Goal: Information Seeking & Learning: Learn about a topic

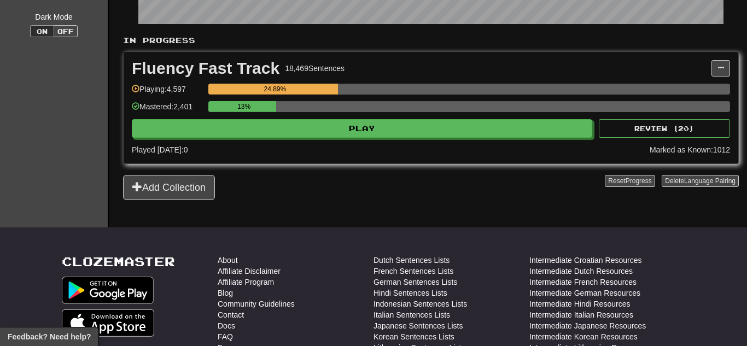
scroll to position [241, 0]
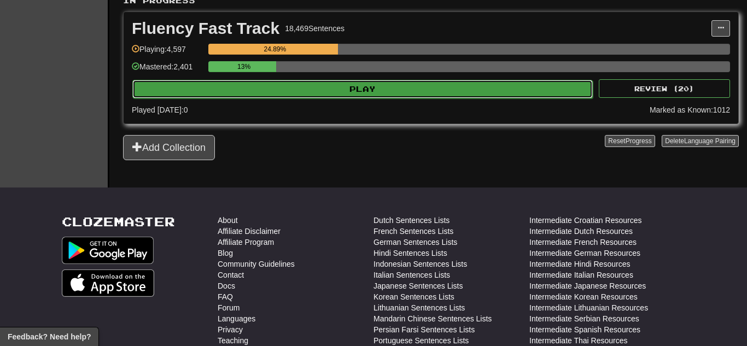
click at [331, 95] on button "Play" at bounding box center [362, 89] width 460 height 19
select select "**"
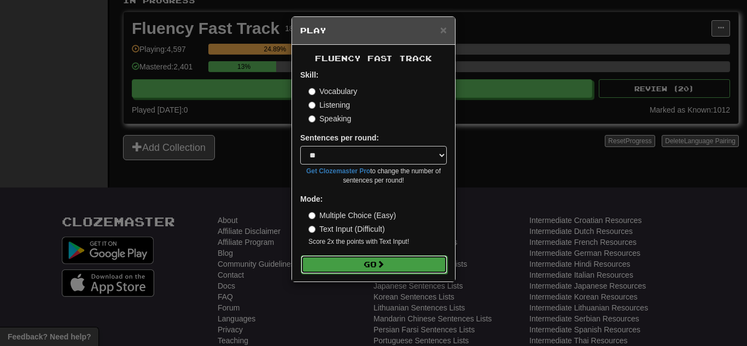
click at [325, 259] on button "Go" at bounding box center [374, 264] width 147 height 19
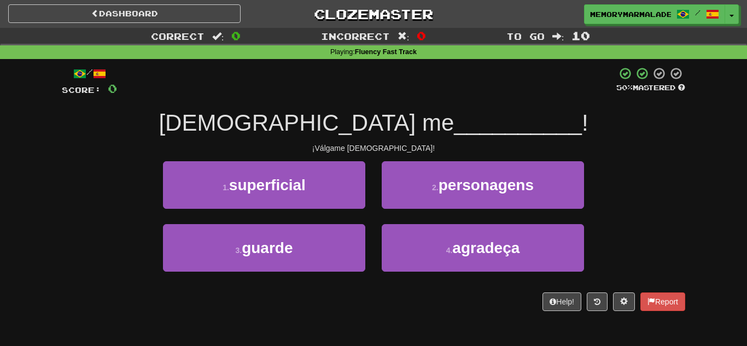
click at [356, 291] on div "/ Score: 0 50 % Mastered [DEMOGRAPHIC_DATA] me __________ ! ¡Válgame [DEMOGRAPH…" at bounding box center [373, 189] width 623 height 244
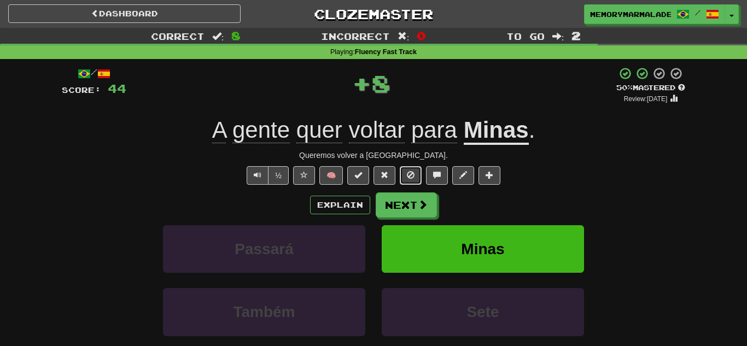
click at [414, 172] on span at bounding box center [411, 175] width 8 height 8
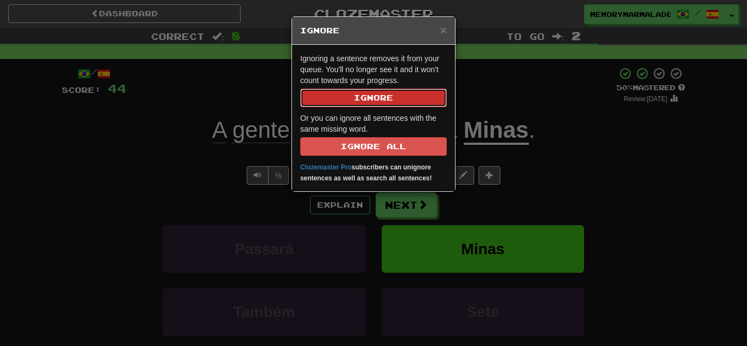
click at [397, 93] on button "Ignore" at bounding box center [373, 98] width 147 height 19
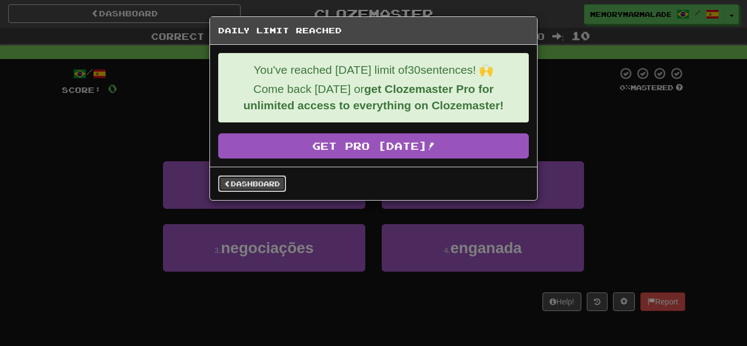
click at [230, 181] on span at bounding box center [227, 183] width 7 height 7
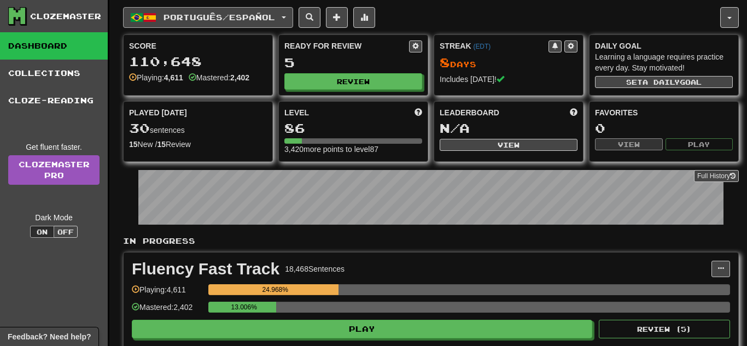
click at [293, 10] on button "Português / Español" at bounding box center [208, 17] width 170 height 21
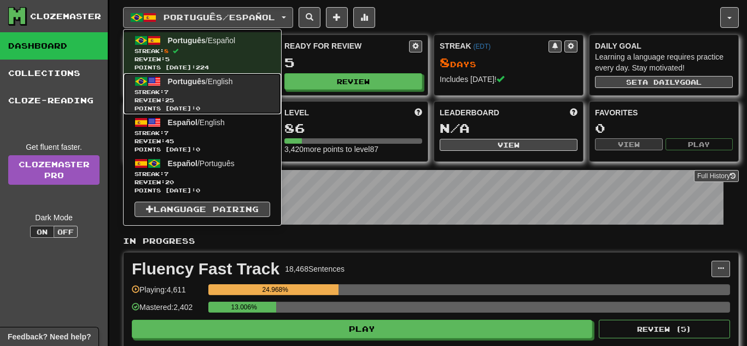
click at [224, 92] on span "Streak: 7" at bounding box center [202, 92] width 136 height 8
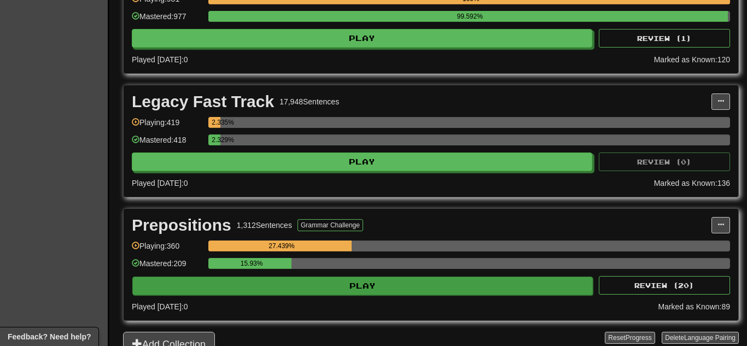
scroll to position [459, 0]
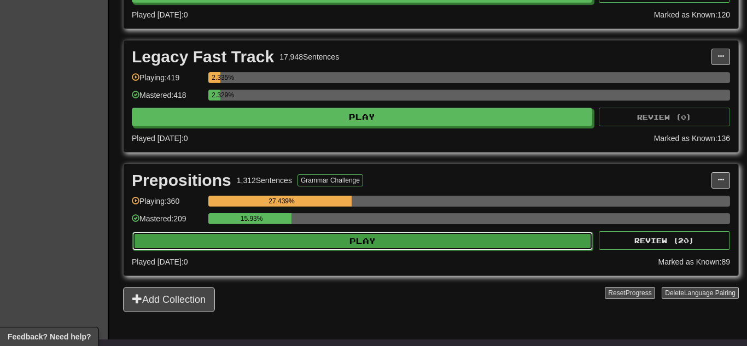
click at [292, 246] on button "Play" at bounding box center [362, 241] width 460 height 19
select select "**"
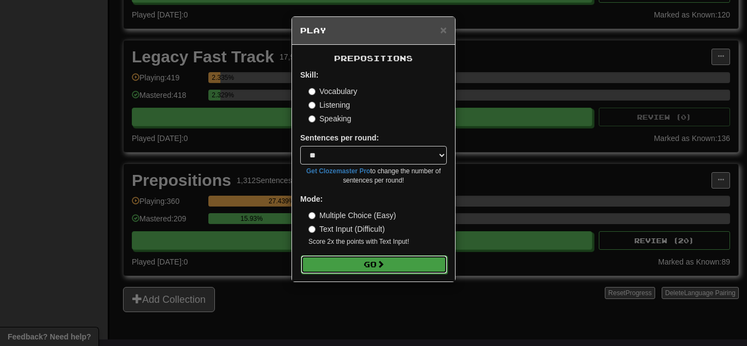
click at [340, 263] on button "Go" at bounding box center [374, 264] width 147 height 19
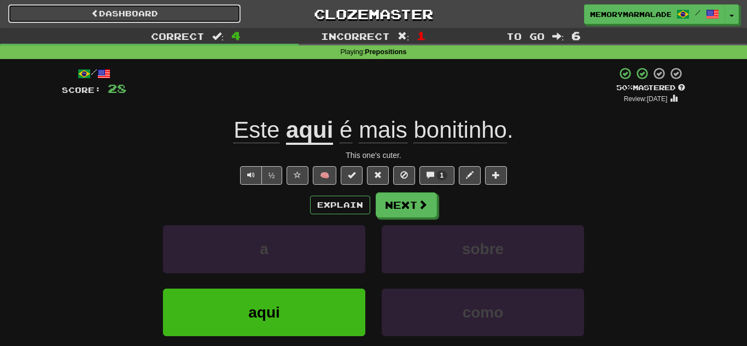
click at [196, 17] on link "Dashboard" at bounding box center [124, 13] width 232 height 19
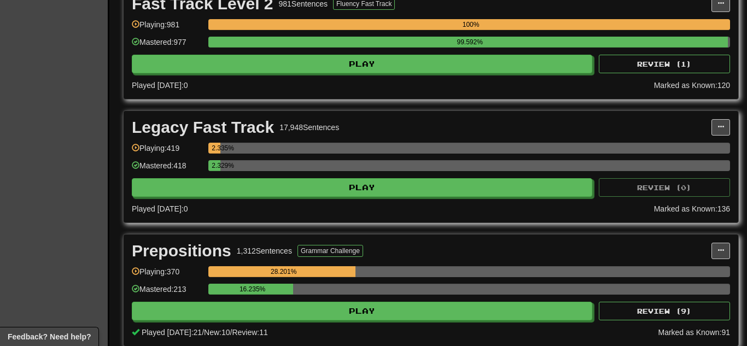
scroll to position [394, 0]
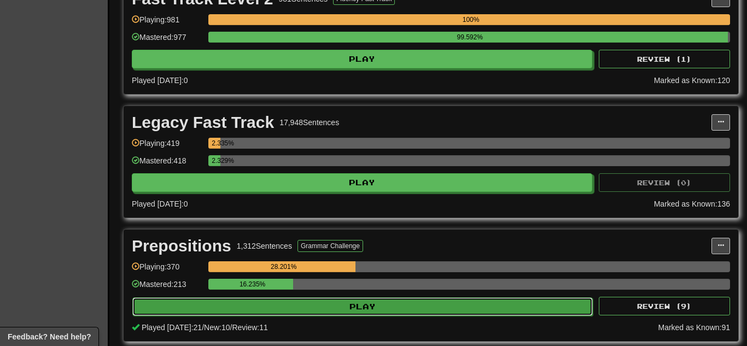
click at [312, 313] on button "Play" at bounding box center [362, 306] width 460 height 19
select select "**"
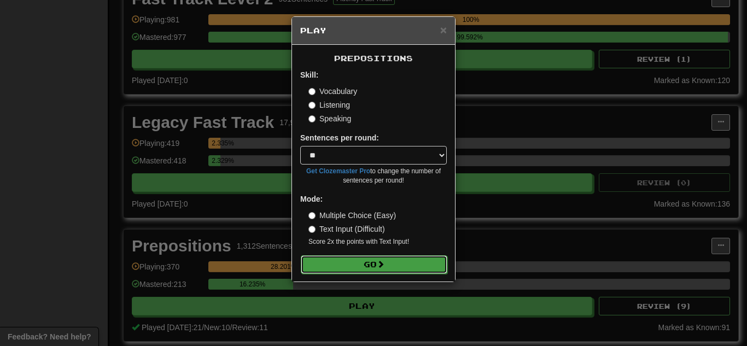
click at [351, 270] on button "Go" at bounding box center [374, 264] width 147 height 19
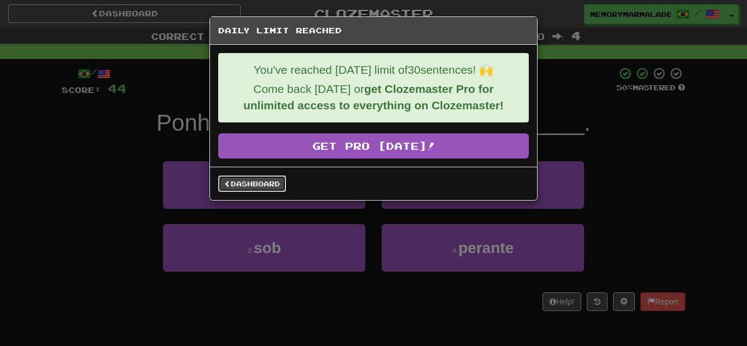
click at [241, 186] on link "Dashboard" at bounding box center [252, 183] width 68 height 16
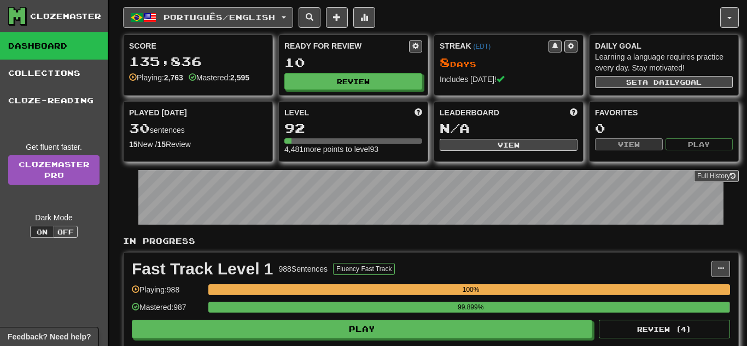
click at [293, 18] on button "Português / English" at bounding box center [208, 17] width 170 height 21
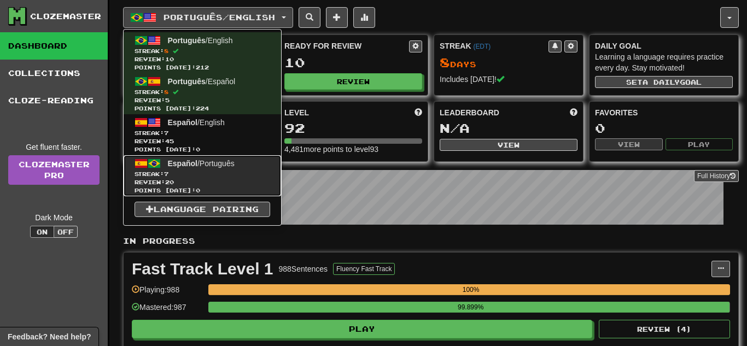
click at [209, 168] on link "Español / Português Streak: 7 Review: 20 Points today: 0" at bounding box center [202, 175] width 157 height 41
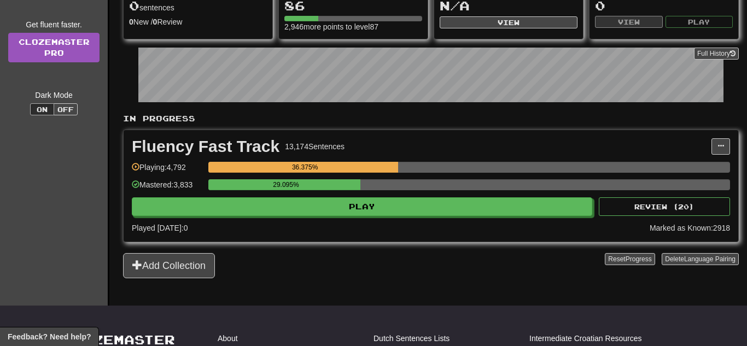
scroll to position [153, 0]
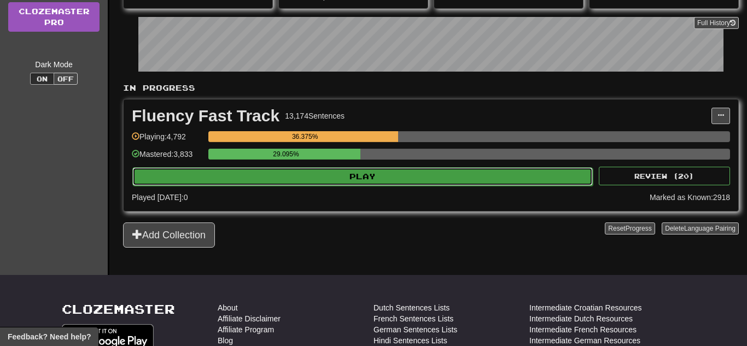
click at [314, 180] on button "Play" at bounding box center [362, 176] width 460 height 19
select select "**"
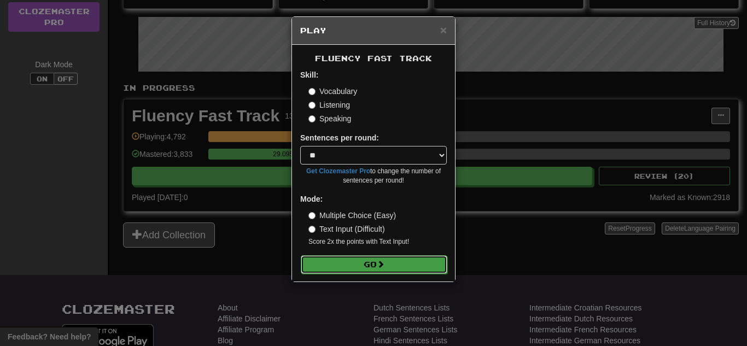
click at [347, 261] on button "Go" at bounding box center [374, 264] width 147 height 19
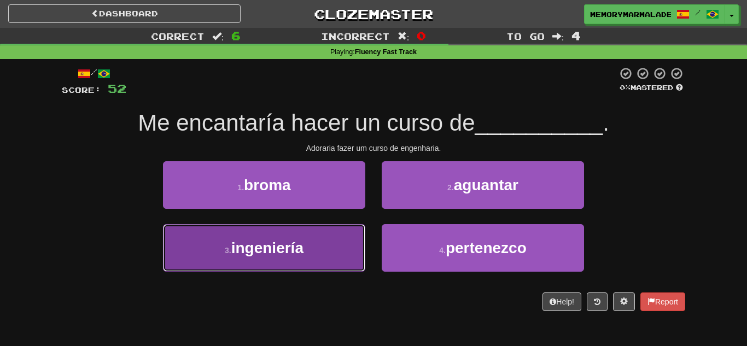
click at [332, 251] on button "3 . ingeniería" at bounding box center [264, 248] width 202 height 48
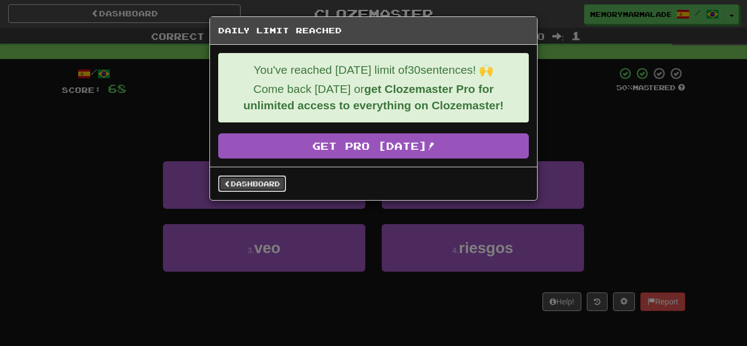
click at [245, 177] on link "Dashboard" at bounding box center [252, 183] width 68 height 16
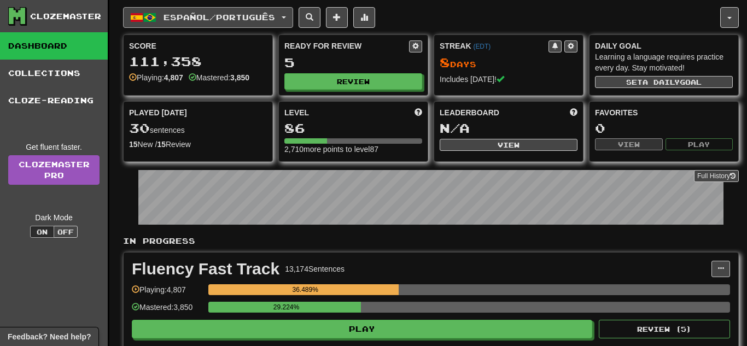
click button "Español / Português"
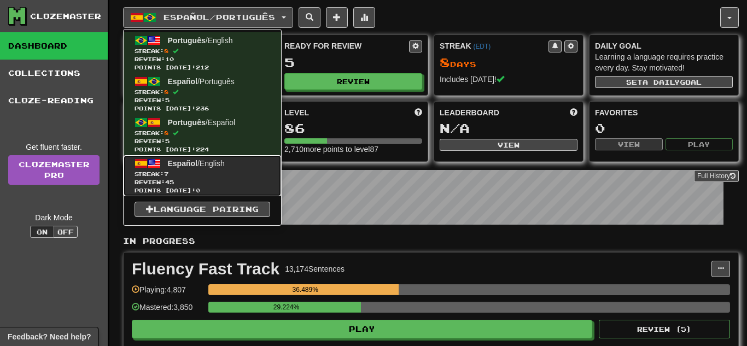
click span "Streak: 7"
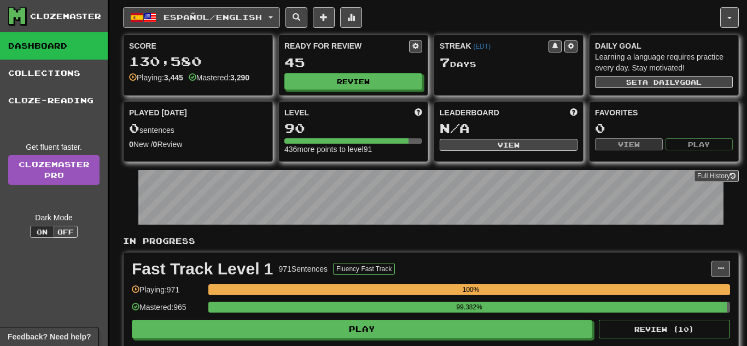
click at [280, 11] on button "Español / English" at bounding box center [201, 17] width 157 height 21
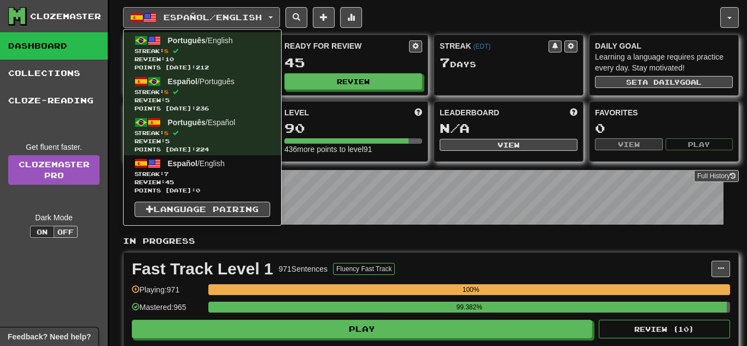
click at [438, 244] on p "In Progress" at bounding box center [431, 241] width 616 height 11
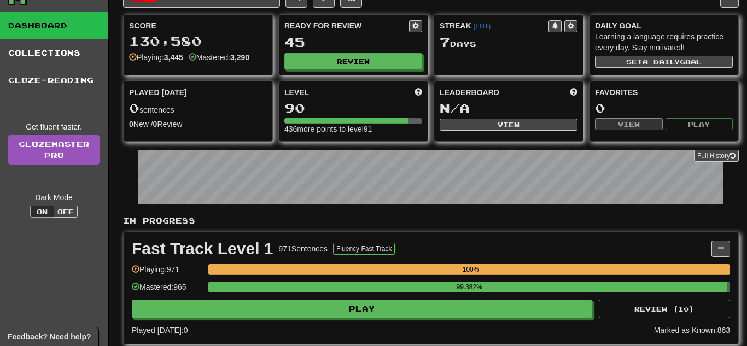
scroll to position [22, 0]
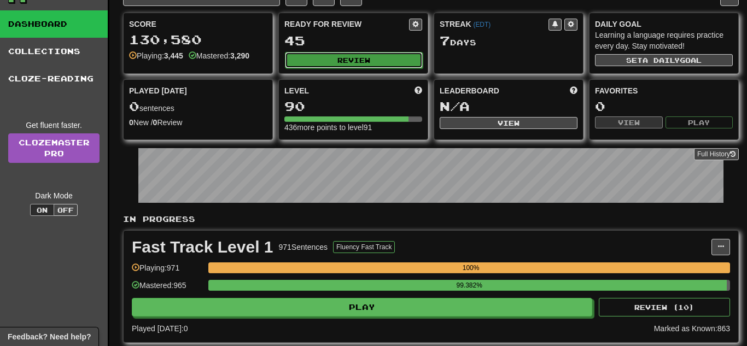
click at [384, 63] on button "Review" at bounding box center [354, 60] width 138 height 16
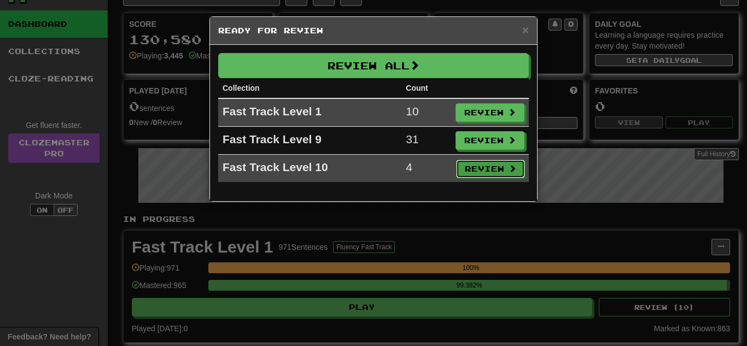
click at [495, 163] on button "Review" at bounding box center [490, 169] width 69 height 19
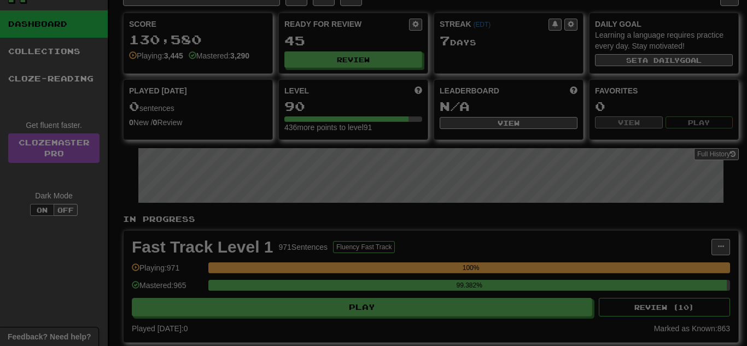
select select "**"
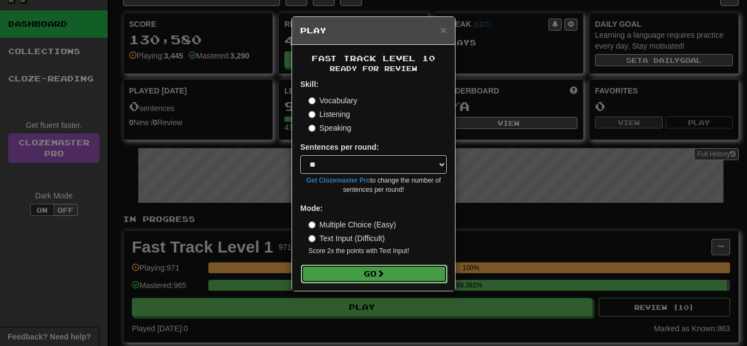
click at [387, 278] on button "Go" at bounding box center [374, 274] width 147 height 19
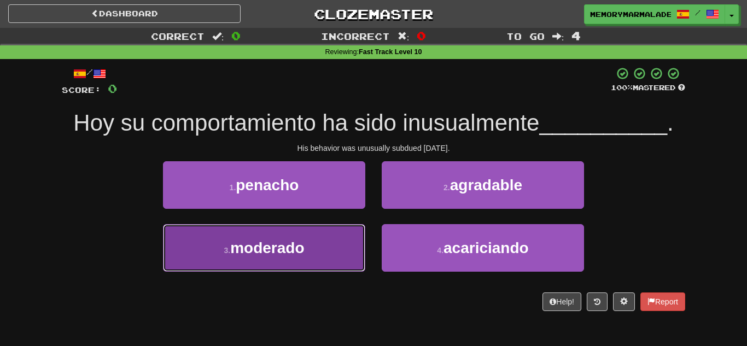
click at [289, 249] on span "moderado" at bounding box center [267, 247] width 74 height 17
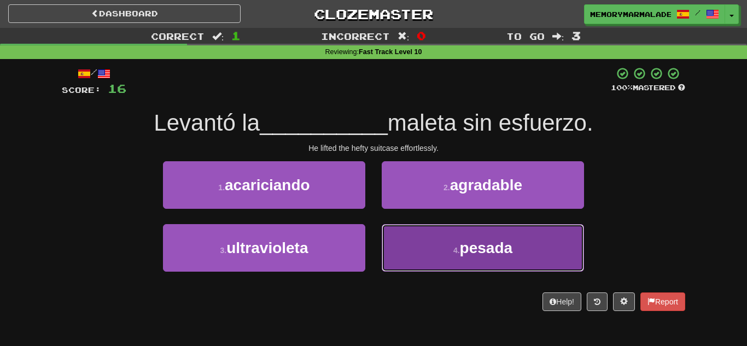
click at [390, 235] on button "4 . pesada" at bounding box center [483, 248] width 202 height 48
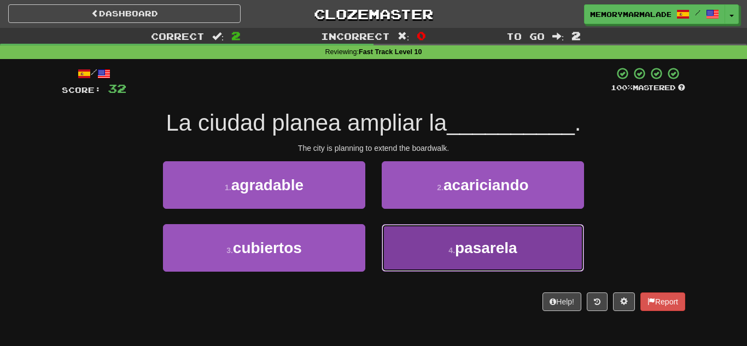
click at [428, 232] on button "4 . pasarela" at bounding box center [483, 248] width 202 height 48
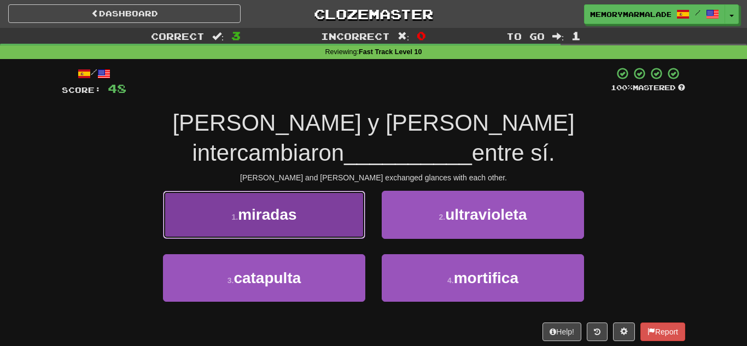
click at [350, 196] on button "1 . miradas" at bounding box center [264, 215] width 202 height 48
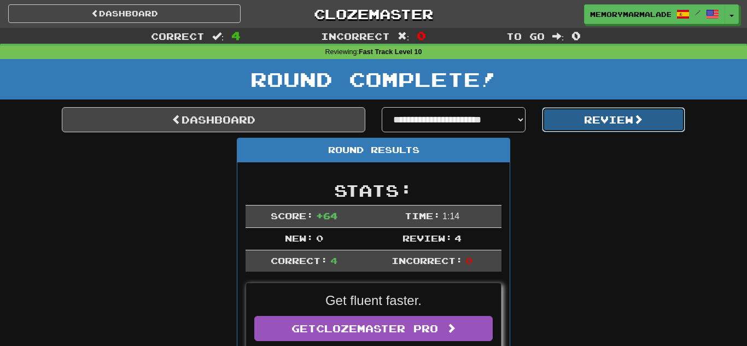
click at [627, 107] on button "Review" at bounding box center [614, 119] width 144 height 25
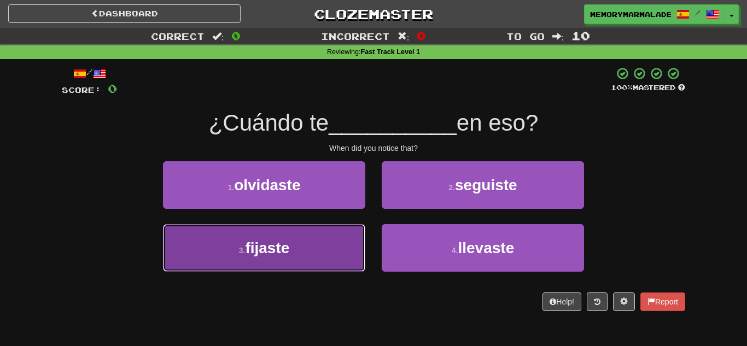
click at [272, 256] on span "fijaste" at bounding box center [267, 247] width 44 height 17
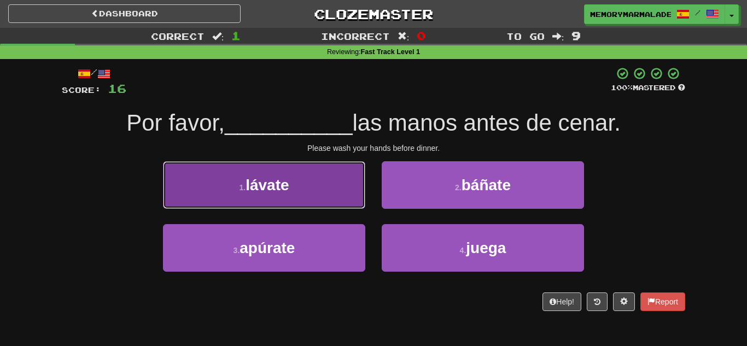
click at [324, 208] on button "1 . lávate" at bounding box center [264, 185] width 202 height 48
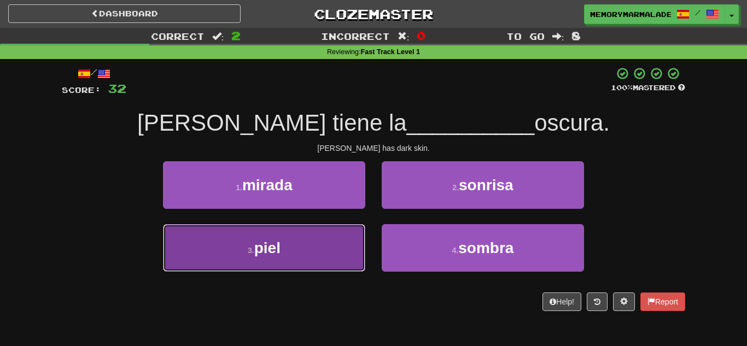
click at [300, 246] on button "3 . piel" at bounding box center [264, 248] width 202 height 48
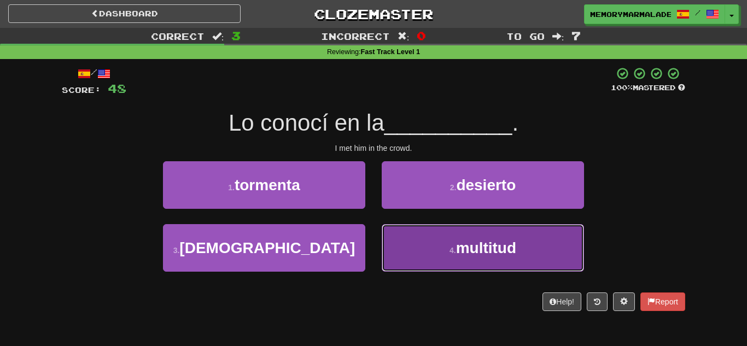
click at [396, 246] on button "4 . multitud" at bounding box center [483, 248] width 202 height 48
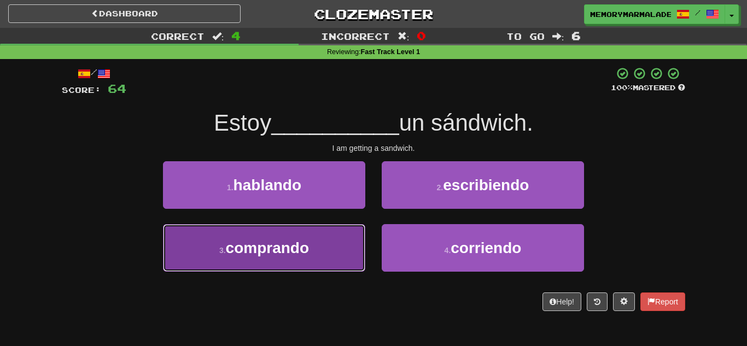
click at [311, 264] on button "3 . comprando" at bounding box center [264, 248] width 202 height 48
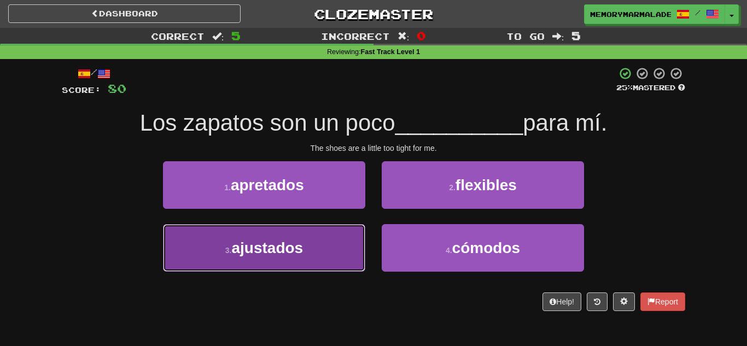
click at [348, 262] on button "3 . ajustados" at bounding box center [264, 248] width 202 height 48
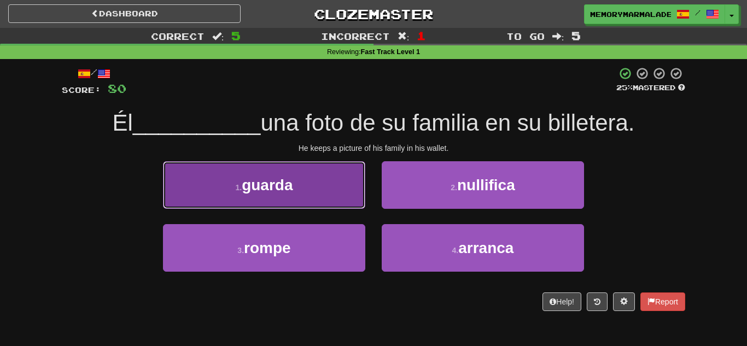
click at [276, 183] on span "guarda" at bounding box center [267, 185] width 51 height 17
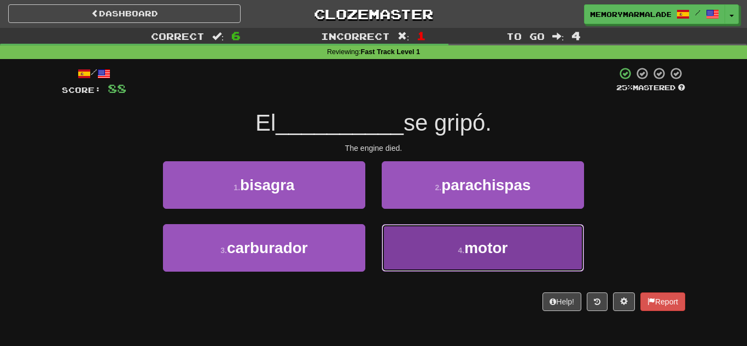
click at [402, 258] on button "4 . motor" at bounding box center [483, 248] width 202 height 48
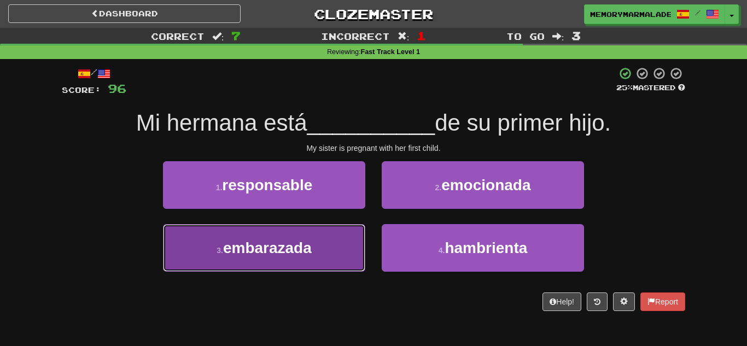
click at [340, 239] on button "3 . embarazada" at bounding box center [264, 248] width 202 height 48
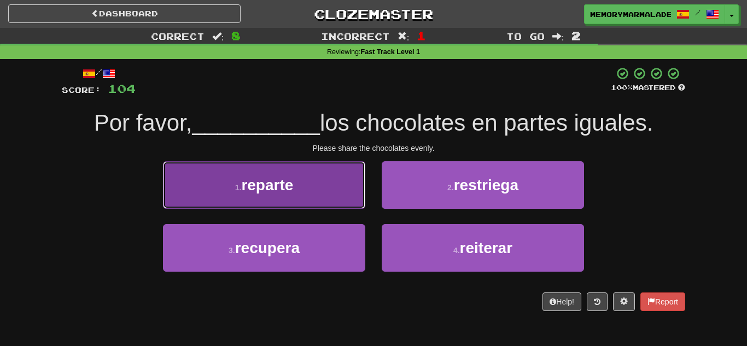
click at [336, 197] on button "1 . reparte" at bounding box center [264, 185] width 202 height 48
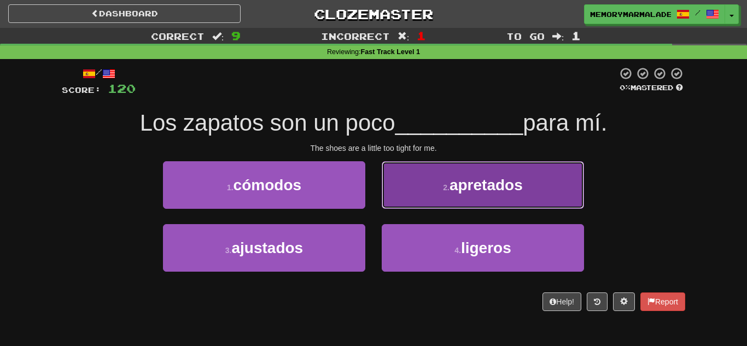
click at [416, 197] on button "2 . apretados" at bounding box center [483, 185] width 202 height 48
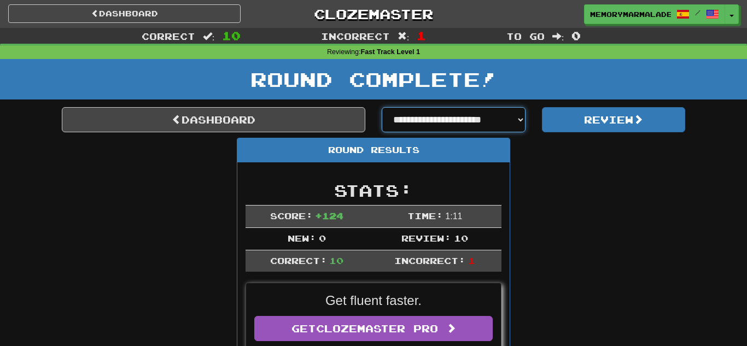
click at [507, 109] on select "**********" at bounding box center [454, 119] width 144 height 25
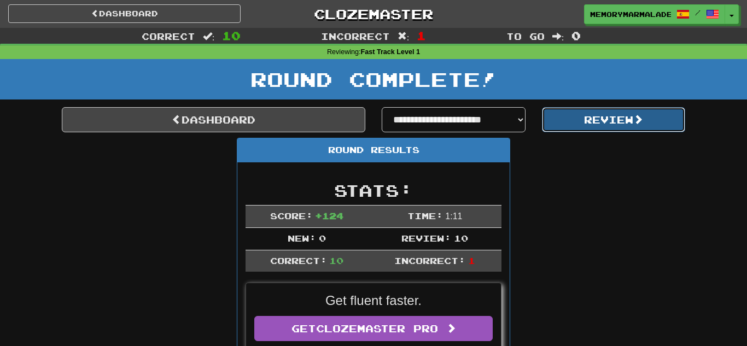
click at [554, 115] on button "Review" at bounding box center [614, 119] width 144 height 25
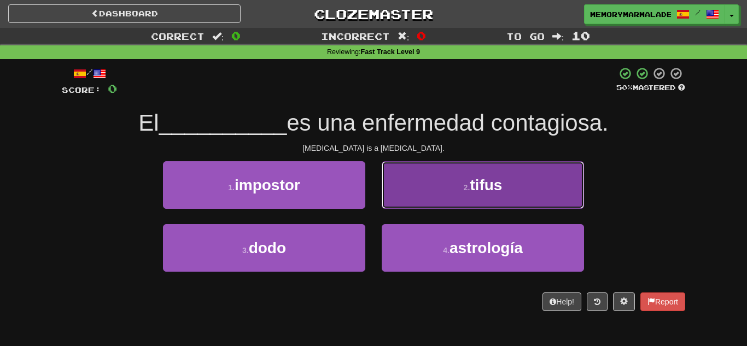
click at [390, 180] on button "2 . tifus" at bounding box center [483, 185] width 202 height 48
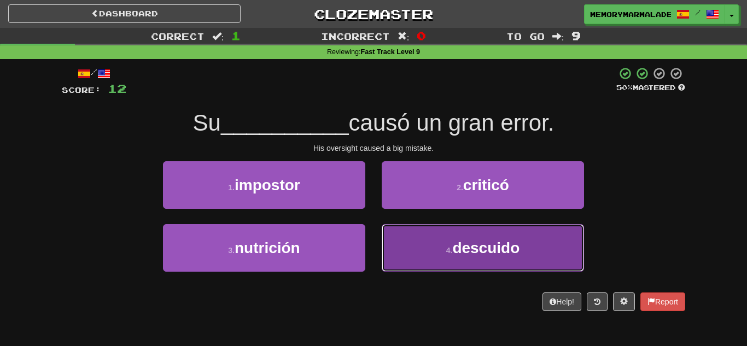
click at [420, 238] on button "4 . descuido" at bounding box center [483, 248] width 202 height 48
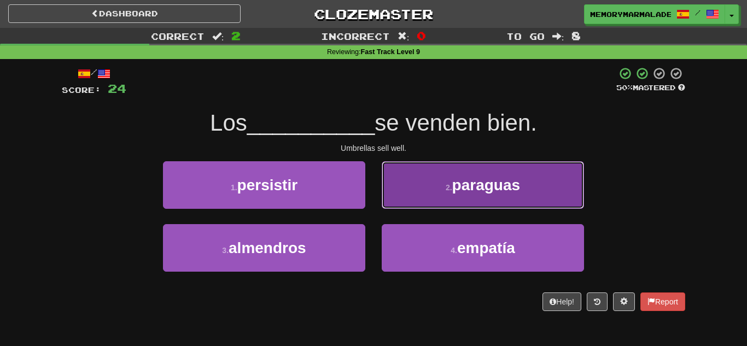
click at [472, 200] on button "2 . paraguas" at bounding box center [483, 185] width 202 height 48
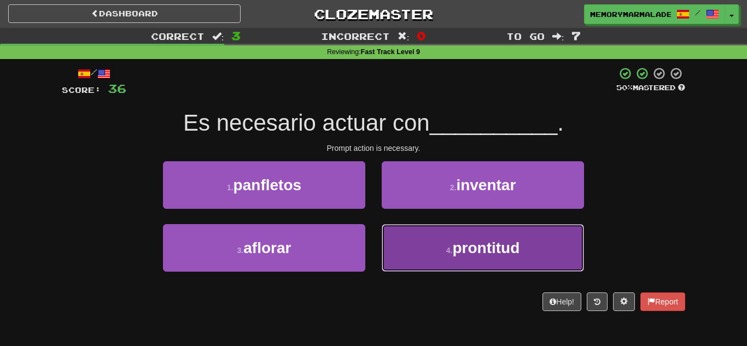
click at [423, 240] on button "4 . prontitud" at bounding box center [483, 248] width 202 height 48
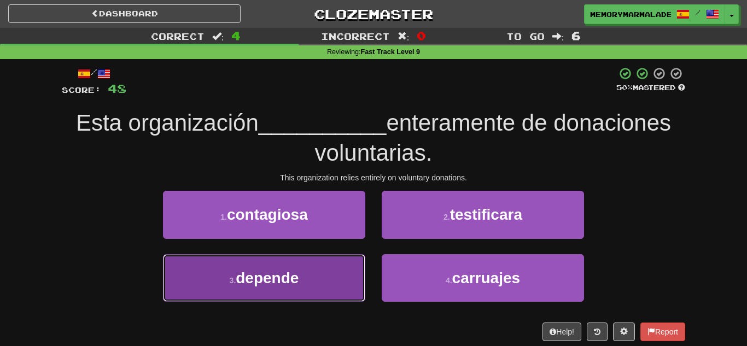
click at [313, 272] on button "3 . depende" at bounding box center [264, 278] width 202 height 48
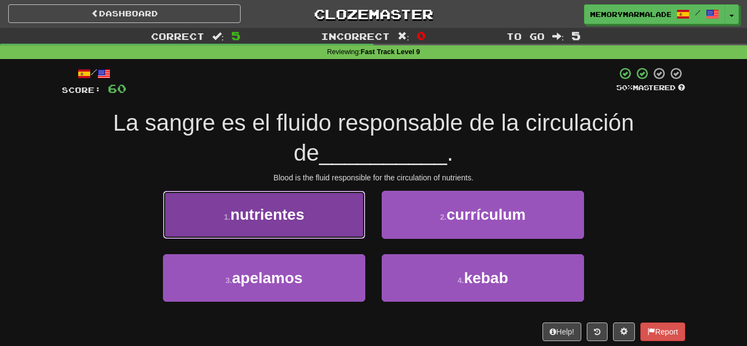
click at [349, 232] on button "1 . nutrientes" at bounding box center [264, 215] width 202 height 48
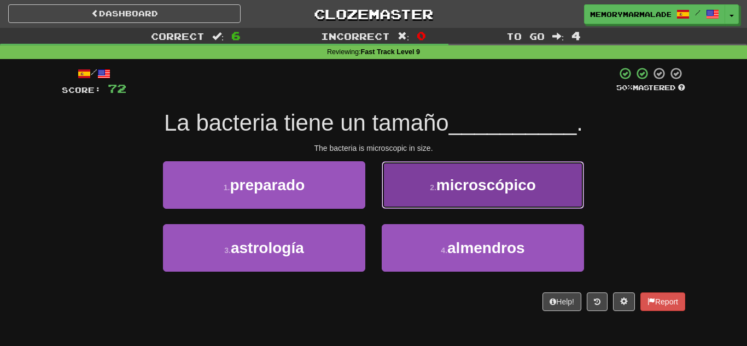
click at [408, 198] on button "2 . microscópico" at bounding box center [483, 185] width 202 height 48
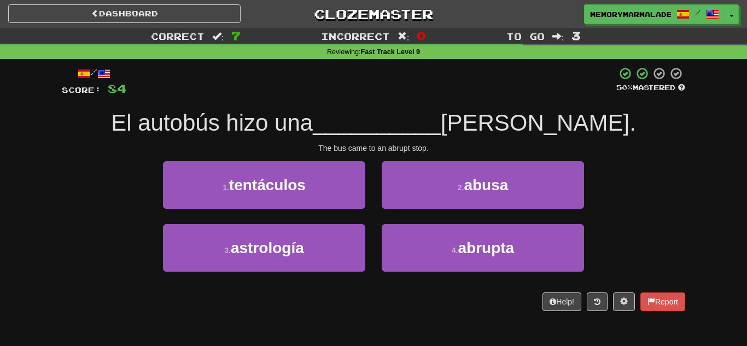
click at [368, 212] on div "1 . tentáculos" at bounding box center [264, 192] width 219 height 63
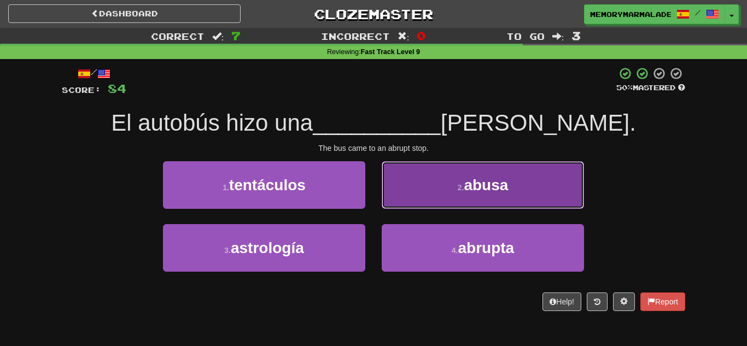
click at [408, 197] on button "2 . abusa" at bounding box center [483, 185] width 202 height 48
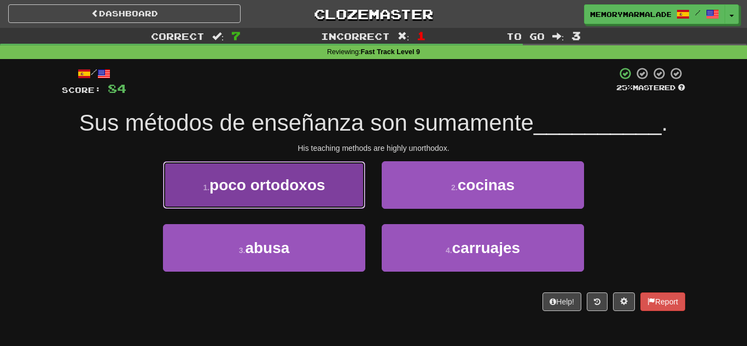
click at [344, 195] on button "1 . poco ortodoxos" at bounding box center [264, 185] width 202 height 48
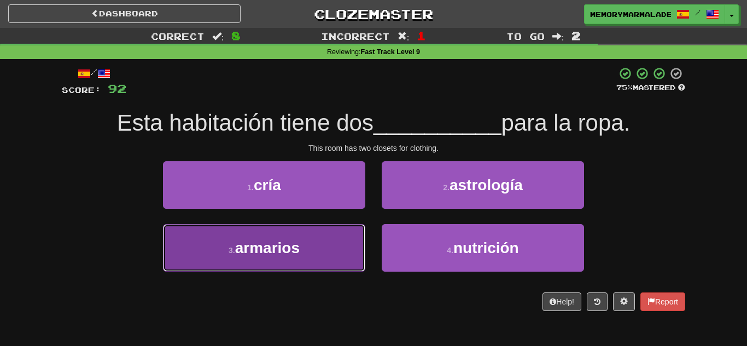
click at [338, 232] on button "3 . armarios" at bounding box center [264, 248] width 202 height 48
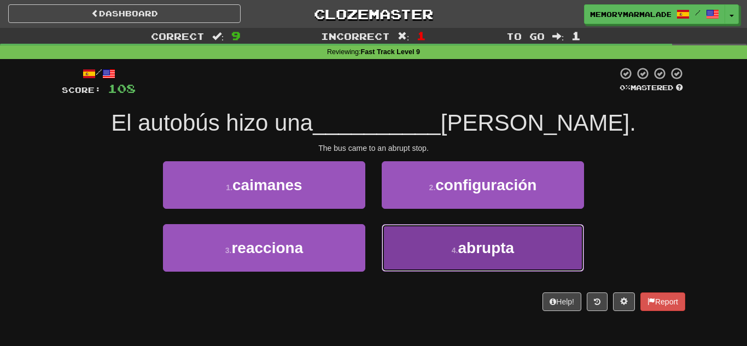
click at [398, 233] on button "4 . abrupta" at bounding box center [483, 248] width 202 height 48
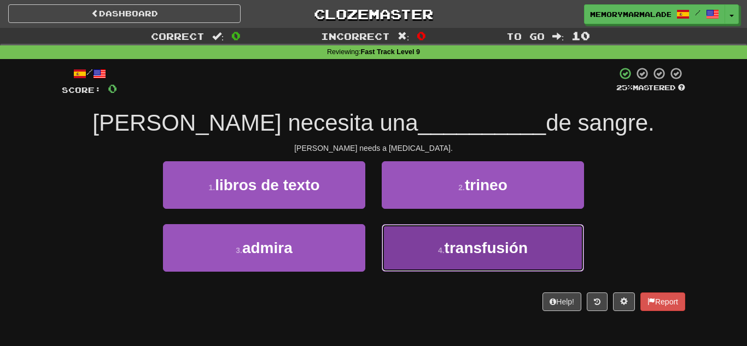
click at [409, 242] on button "4 . transfusión" at bounding box center [483, 248] width 202 height 48
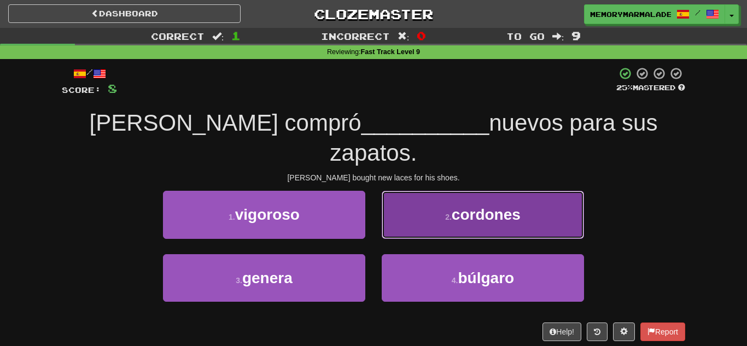
click at [439, 194] on button "2 . cordones" at bounding box center [483, 215] width 202 height 48
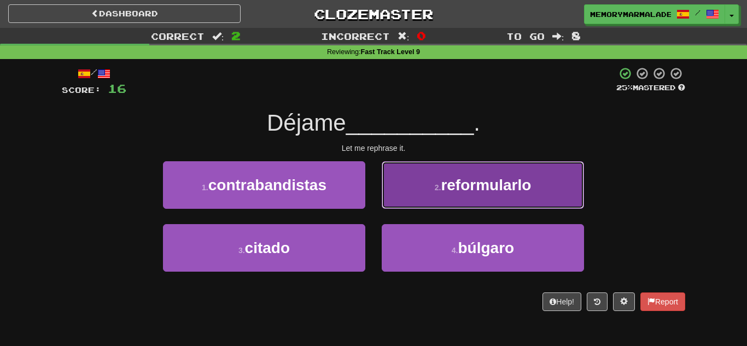
click at [397, 197] on button "2 . reformularlo" at bounding box center [483, 185] width 202 height 48
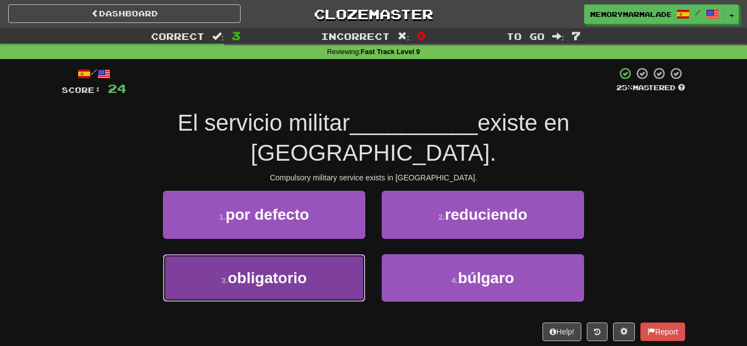
click at [343, 254] on button "3 . obligatorio" at bounding box center [264, 278] width 202 height 48
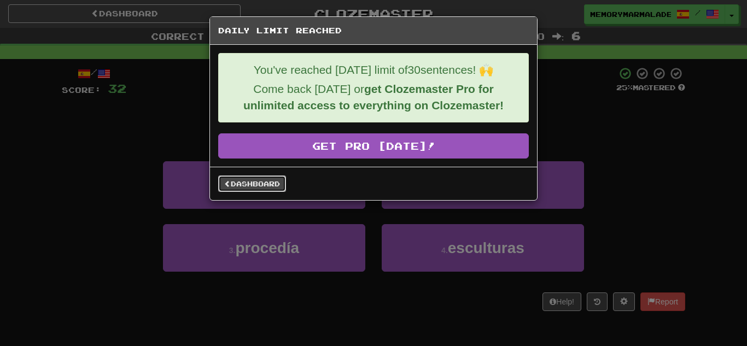
click at [259, 184] on link "Dashboard" at bounding box center [252, 183] width 68 height 16
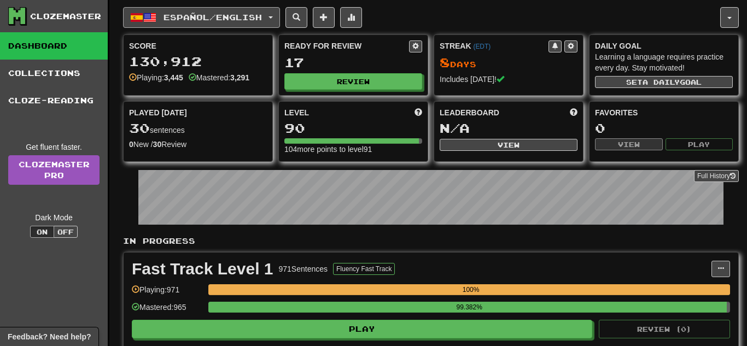
click at [280, 26] on button "Español / English" at bounding box center [201, 17] width 157 height 21
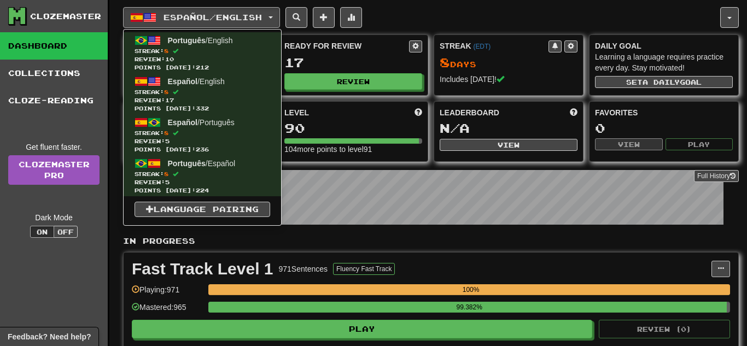
click at [411, 23] on div "Español / English Português / English Streak: 8 Review: 10 Points [DATE]: 212 E…" at bounding box center [421, 17] width 597 height 21
